Goal: Navigation & Orientation: Find specific page/section

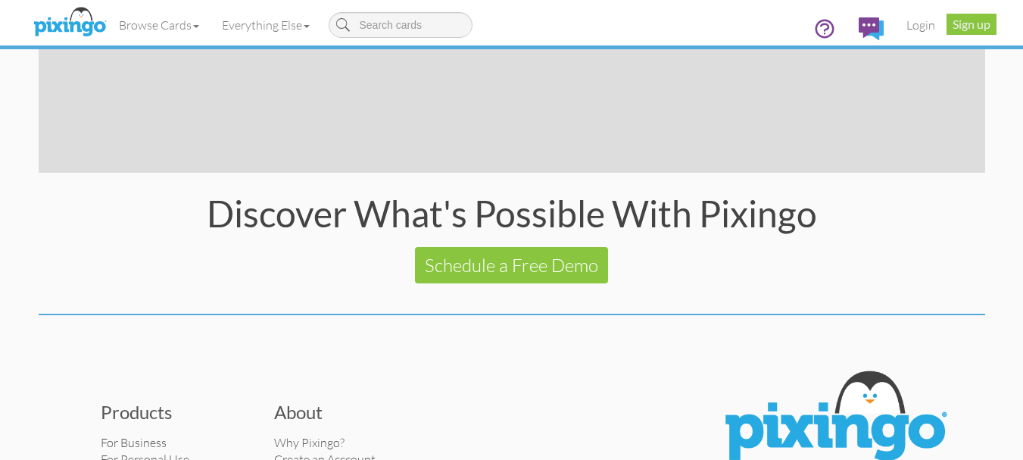
scroll to position [3099, 0]
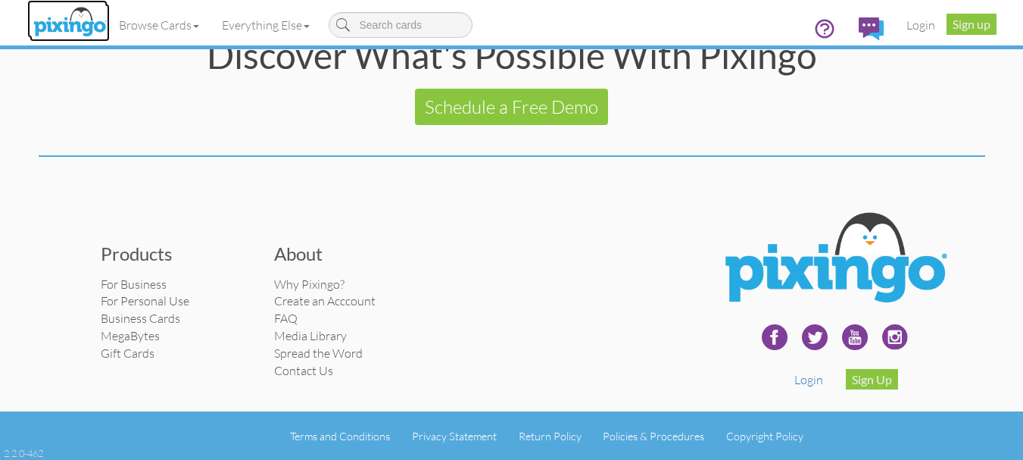
click at [76, 29] on img at bounding box center [70, 23] width 80 height 38
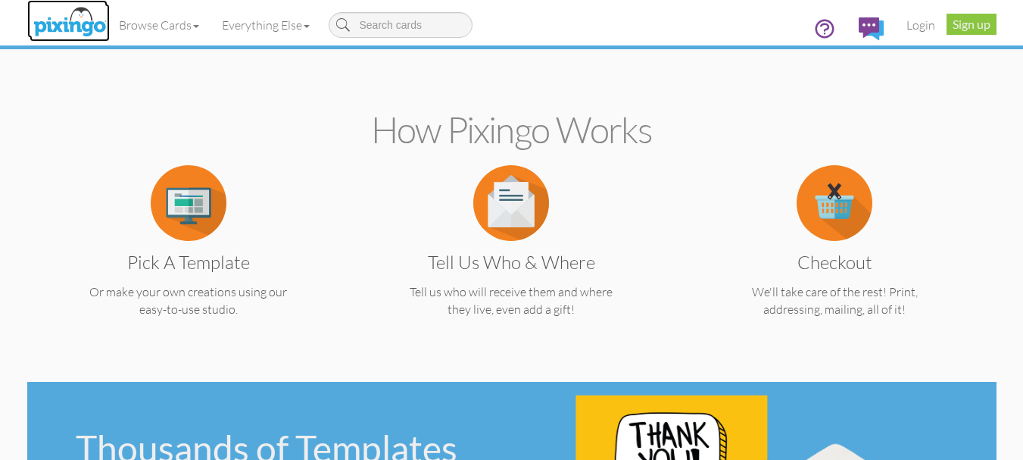
scroll to position [0, 0]
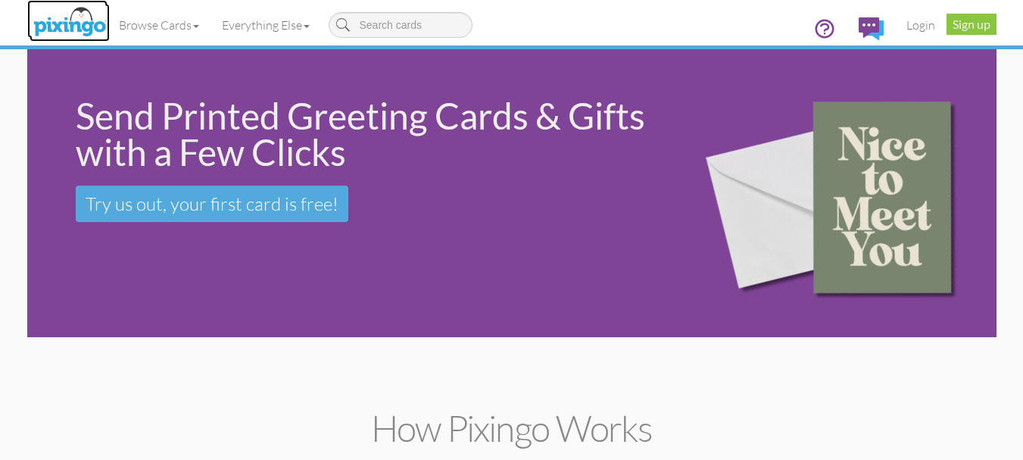
click at [71, 26] on img at bounding box center [70, 23] width 80 height 38
click at [795, 5] on div "Browse Cards Business Accounting Automotive Chiropractor Customer Dental Financ…" at bounding box center [512, 30] width 946 height 60
